Goal: Browse casually

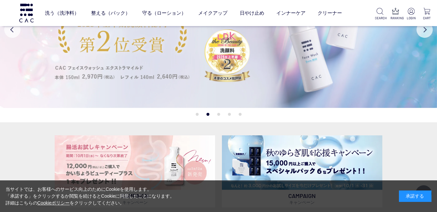
scroll to position [33, 0]
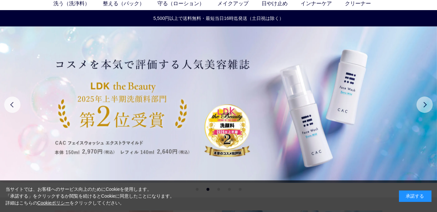
click at [426, 108] on button "Next" at bounding box center [425, 104] width 16 height 16
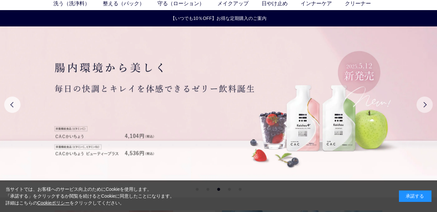
click at [426, 108] on button "Next" at bounding box center [425, 104] width 16 height 16
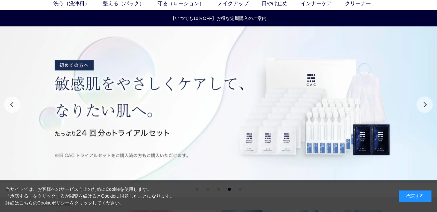
click at [426, 108] on button "Next" at bounding box center [425, 104] width 16 height 16
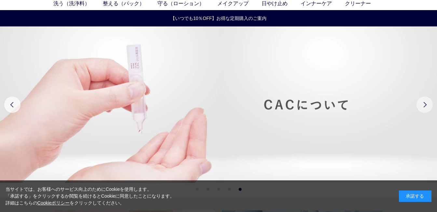
click at [426, 108] on button "Next" at bounding box center [425, 104] width 16 height 16
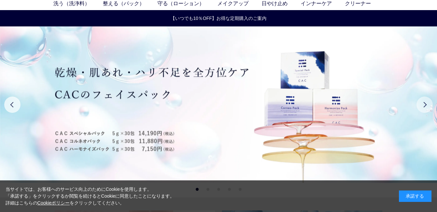
click at [426, 108] on button "Next" at bounding box center [425, 104] width 16 height 16
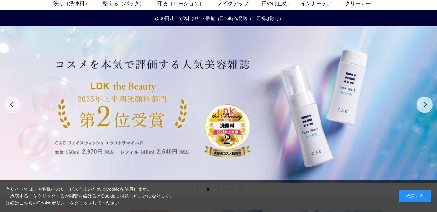
click at [14, 104] on button "Previous" at bounding box center [12, 104] width 16 height 16
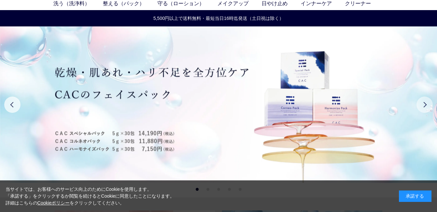
click at [429, 107] on button "Next" at bounding box center [425, 104] width 16 height 16
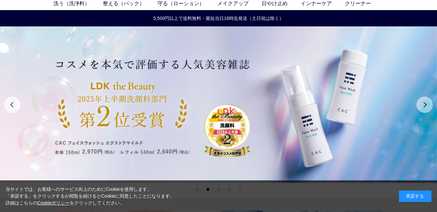
click at [429, 107] on button "Next" at bounding box center [425, 104] width 16 height 16
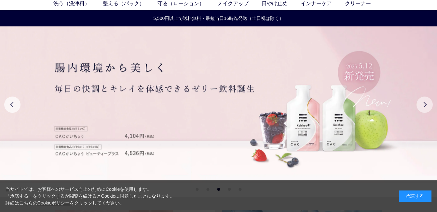
click at [429, 107] on button "Next" at bounding box center [425, 104] width 16 height 16
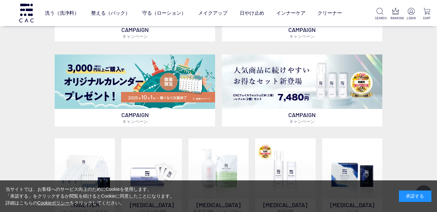
scroll to position [293, 0]
